Goal: Task Accomplishment & Management: Manage account settings

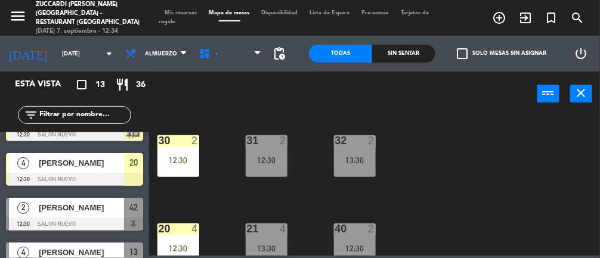
scroll to position [214, 0]
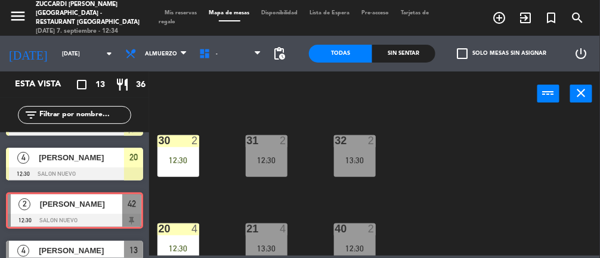
click at [117, 207] on span "[PERSON_NAME]" at bounding box center [81, 204] width 82 height 13
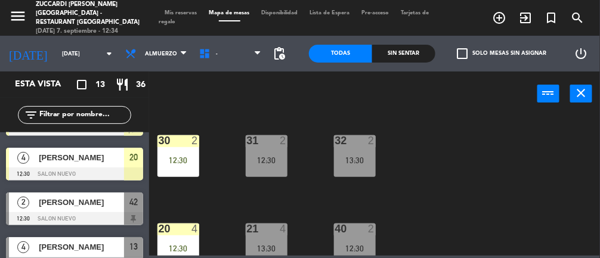
click at [109, 205] on span "[PERSON_NAME]" at bounding box center [81, 202] width 85 height 13
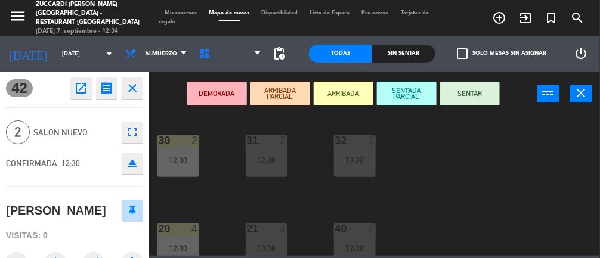
click at [133, 79] on button "close" at bounding box center [132, 87] width 21 height 21
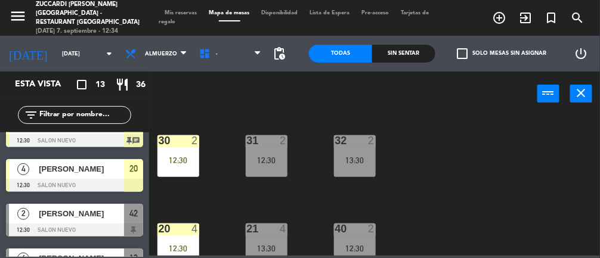
scroll to position [203, 0]
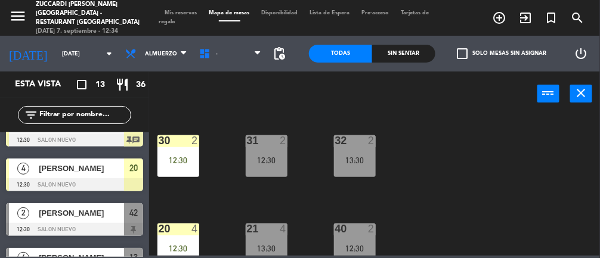
click at [356, 151] on div "32 2 13:30" at bounding box center [355, 156] width 42 height 42
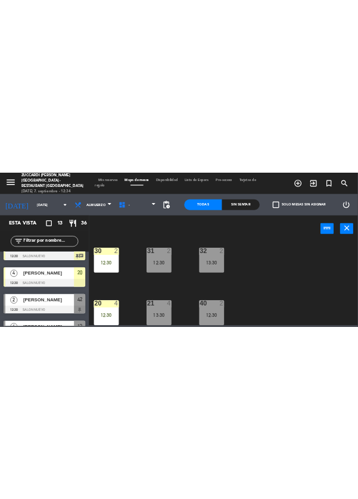
scroll to position [9, 0]
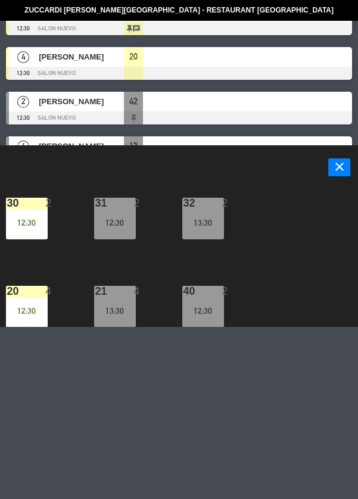
click at [209, 215] on div "32 2 13:30" at bounding box center [203, 219] width 42 height 42
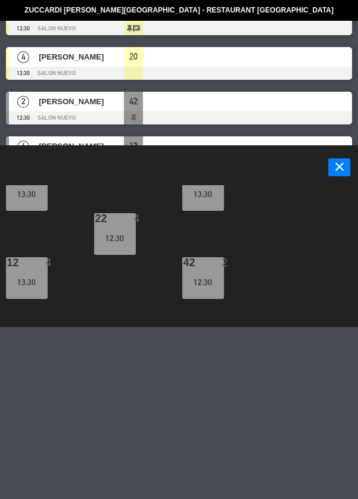
scroll to position [213, 0]
click at [207, 257] on div "42 2 12:30" at bounding box center [203, 279] width 42 height 42
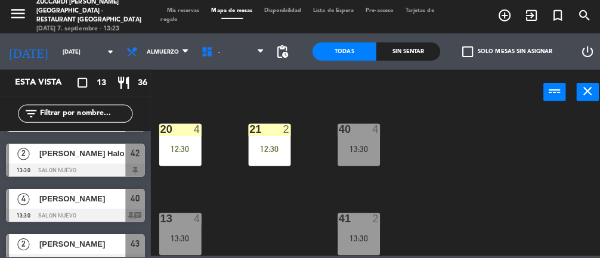
scroll to position [456, 0]
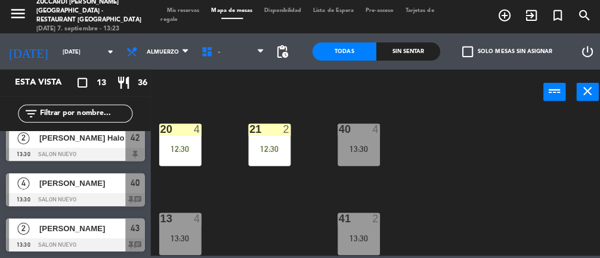
click at [356, 146] on div "13:30" at bounding box center [355, 150] width 42 height 8
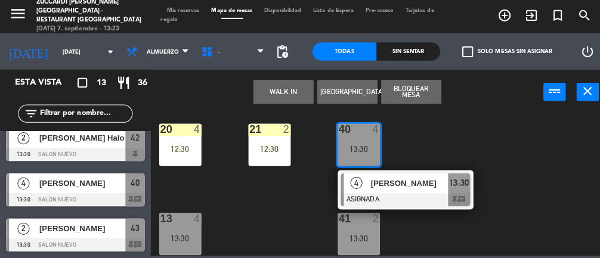
click at [439, 135] on div "30 2 12:30 31 2 12:30 32 2 12:30 20 4 12:30 21 2 12:30 40 4 13:30 4 [PERSON_NAM…" at bounding box center [377, 185] width 445 height 142
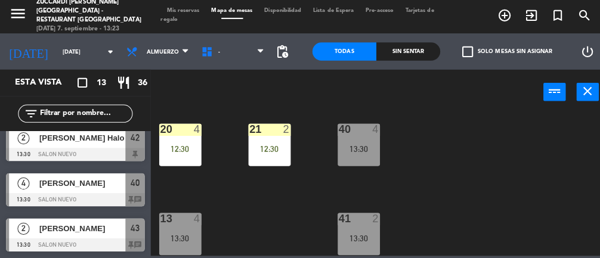
click at [85, 234] on span "[PERSON_NAME]" at bounding box center [81, 228] width 85 height 13
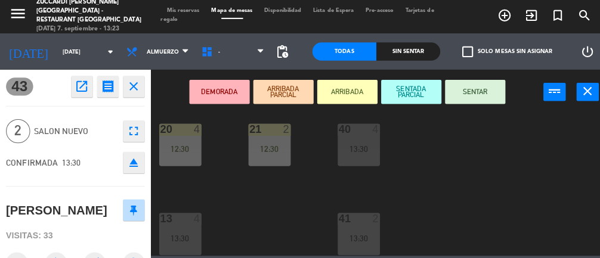
click at [356, 148] on div "13:30" at bounding box center [355, 150] width 42 height 8
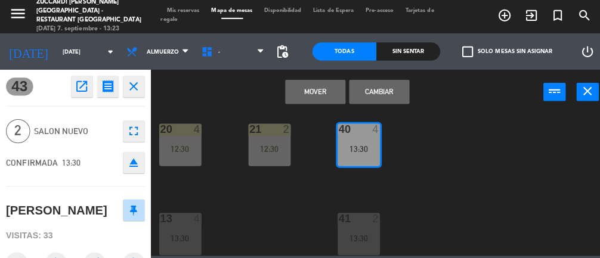
click at [377, 95] on button "Cambiar" at bounding box center [375, 94] width 60 height 24
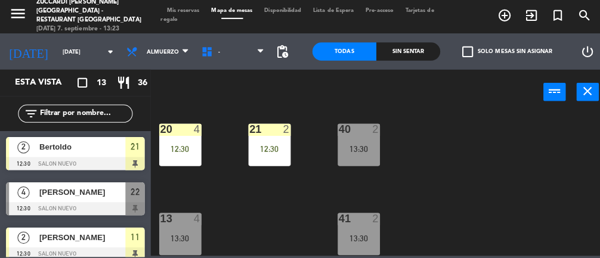
scroll to position [163, 0]
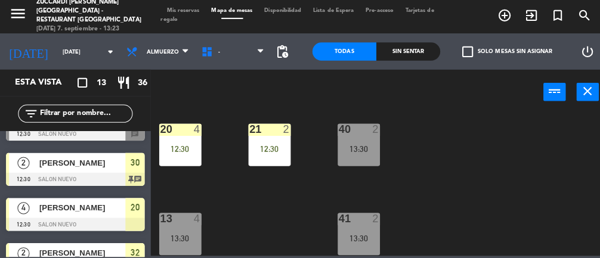
click at [359, 146] on div "13:30" at bounding box center [355, 150] width 42 height 8
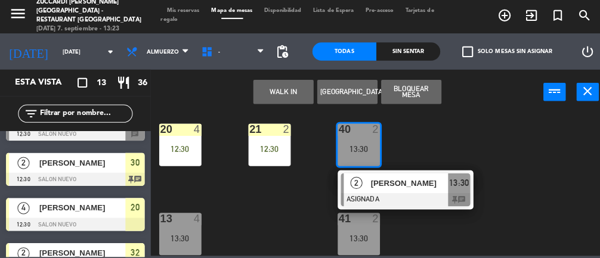
click at [396, 188] on span "[PERSON_NAME]" at bounding box center [405, 184] width 76 height 13
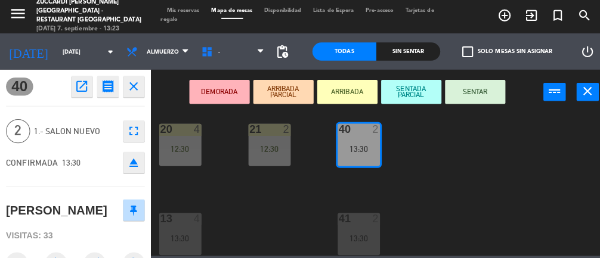
click at [343, 91] on button "ARRIBADA" at bounding box center [343, 94] width 60 height 24
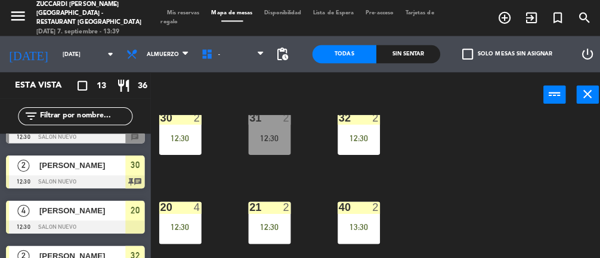
scroll to position [0, 0]
